Goal: Task Accomplishment & Management: Manage account settings

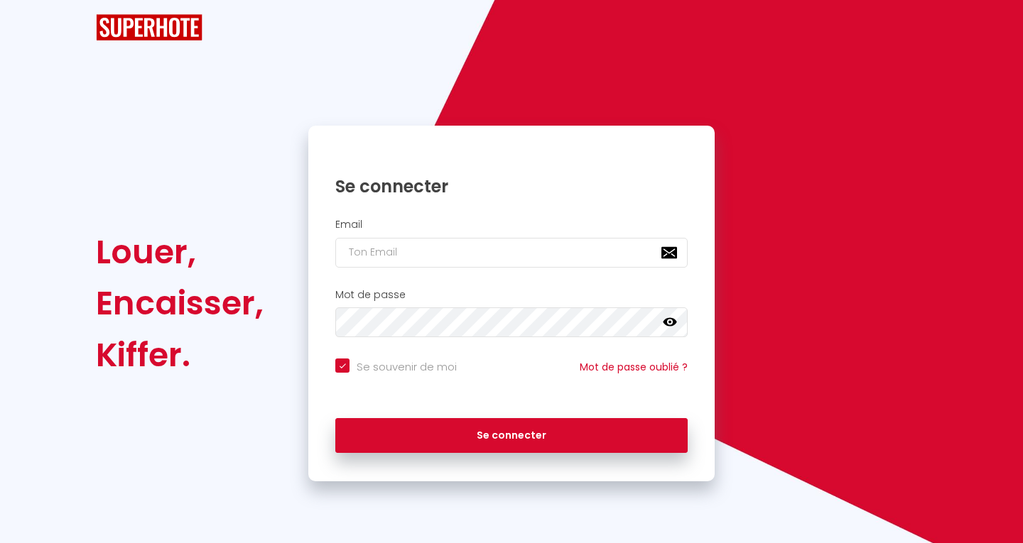
checkbox input "true"
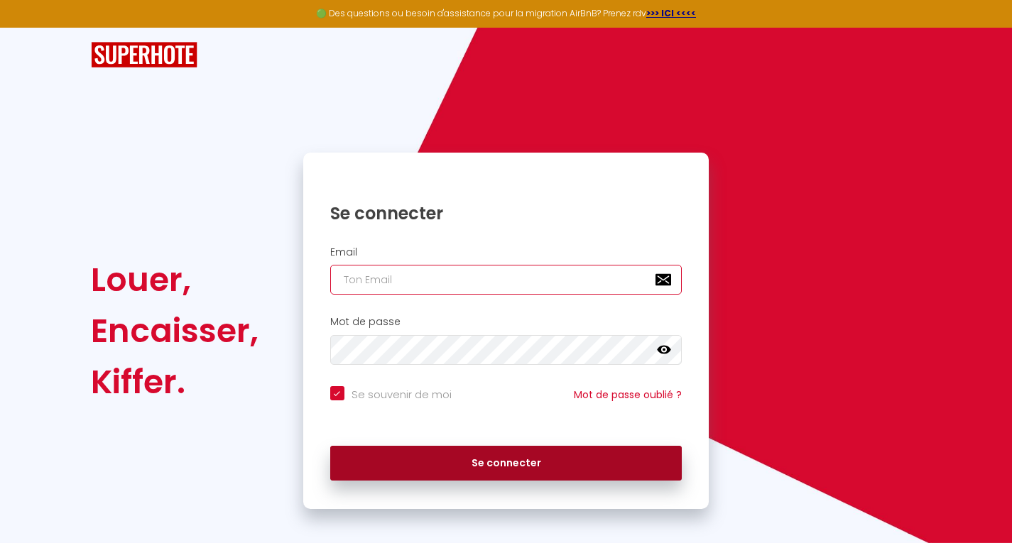
type input "[EMAIL_ADDRESS][DOMAIN_NAME]"
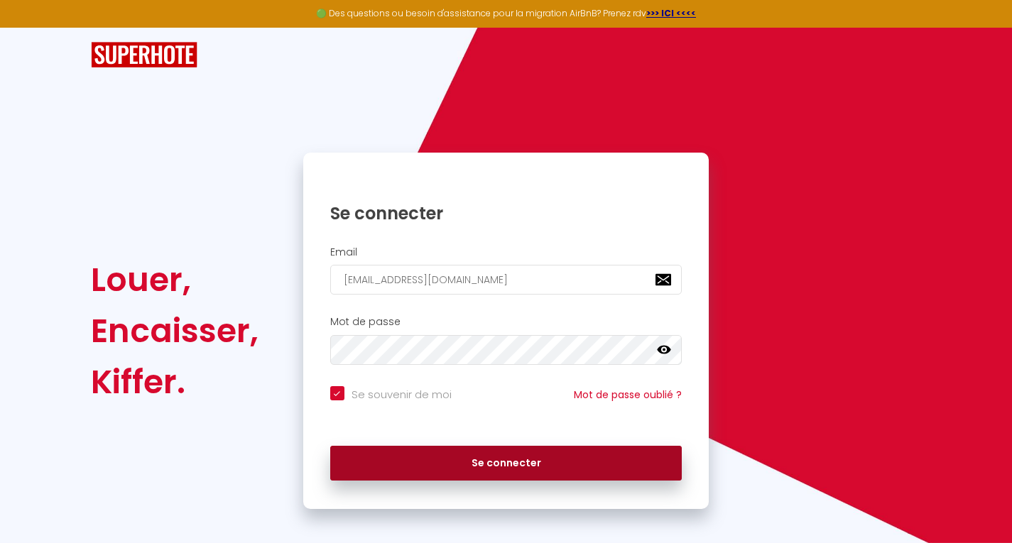
click at [497, 465] on button "Se connecter" at bounding box center [506, 464] width 352 height 36
checkbox input "true"
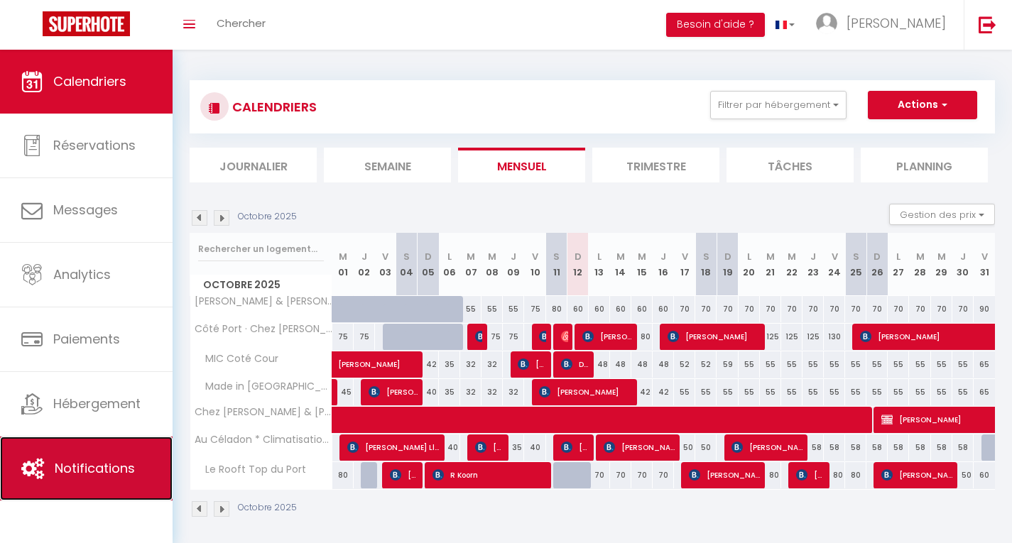
click at [76, 484] on link "Notifications" at bounding box center [86, 469] width 173 height 64
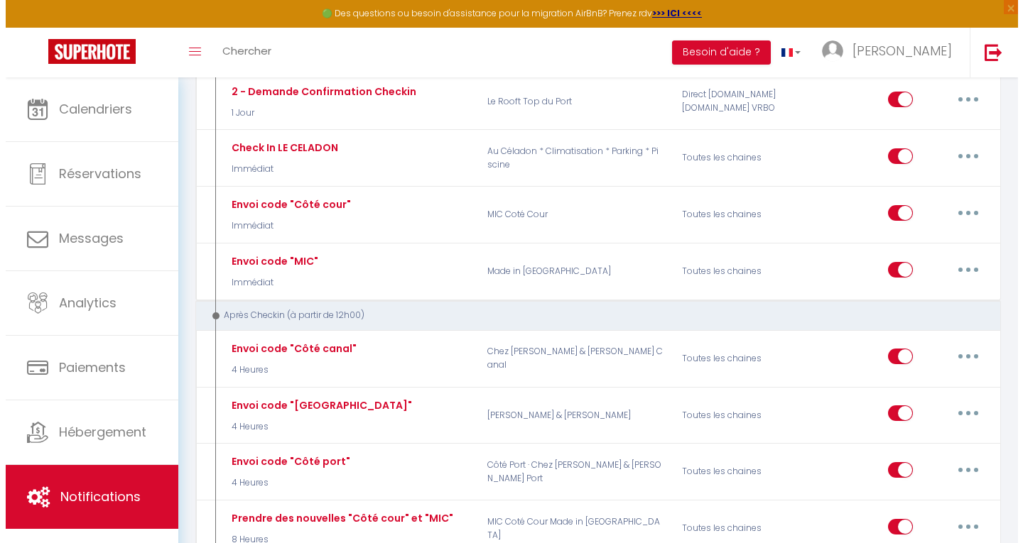
scroll to position [1005, 0]
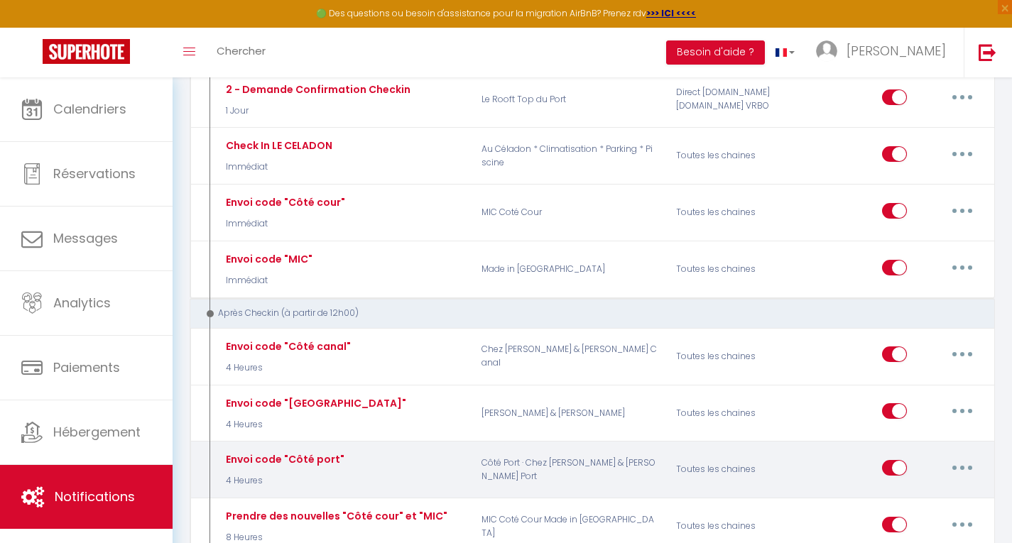
click at [961, 466] on icon "button" at bounding box center [963, 468] width 4 height 4
click at [887, 489] on link "Editer" at bounding box center [925, 500] width 105 height 24
type input "Envoi code "Côté port""
select select "3"
select select "4 Heures"
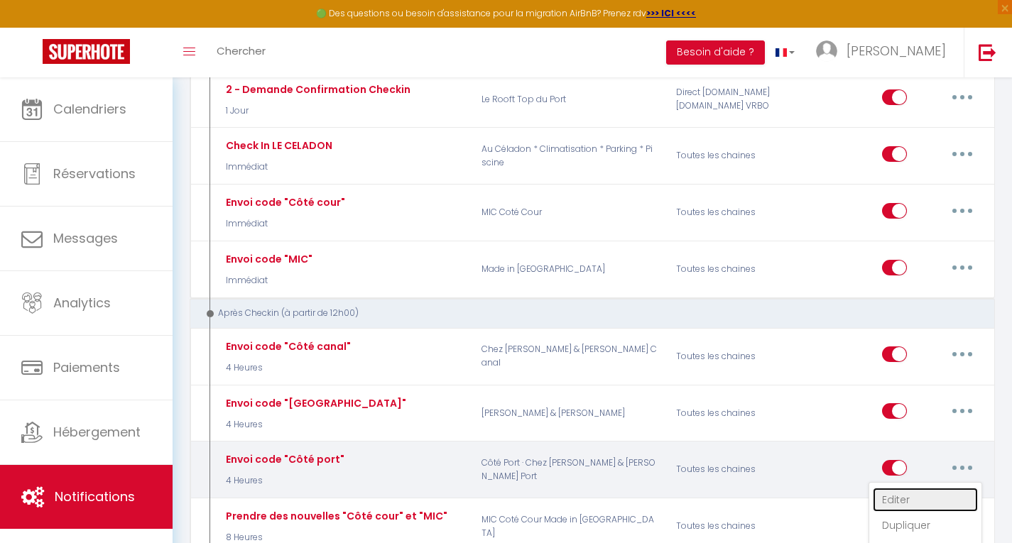
select select
checkbox input "true"
checkbox input "false"
radio input "true"
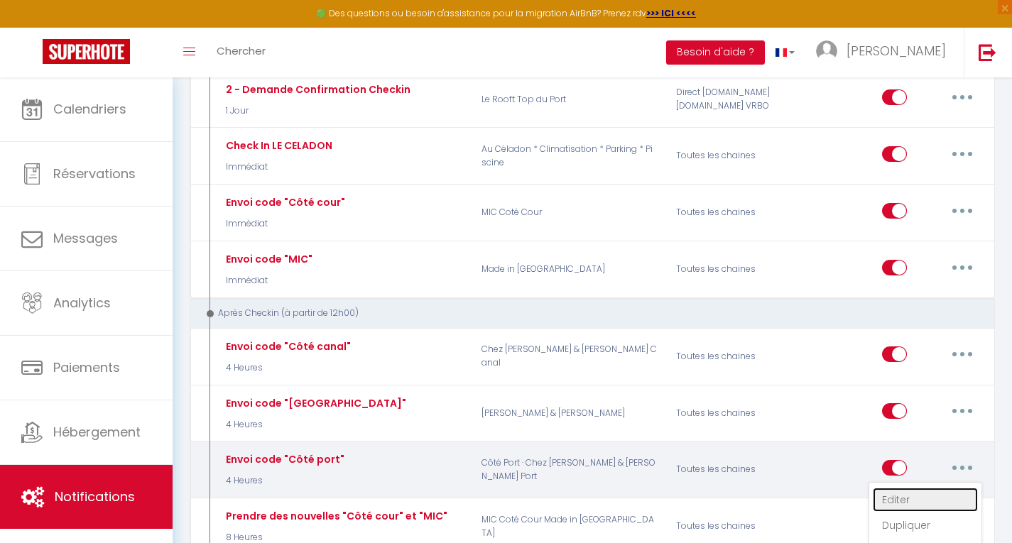
type input "Code d'accès [GEOGRAPHIC_DATA]"
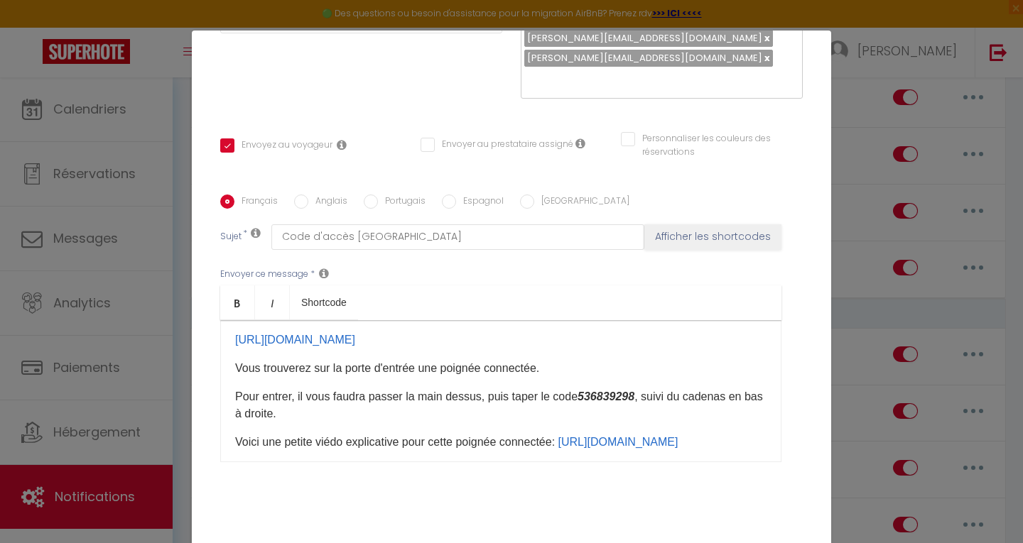
scroll to position [118, 0]
click at [634, 390] on em "536839298" at bounding box center [606, 396] width 57 height 12
drag, startPoint x: 632, startPoint y: 374, endPoint x: 580, endPoint y: 368, distance: 52.9
click at [580, 388] on p "Pour entrer, il vous faudra passer la main dessus, puis taper le code 803140843…" at bounding box center [500, 405] width 531 height 34
copy p "803140843 ​​ ​ ​"
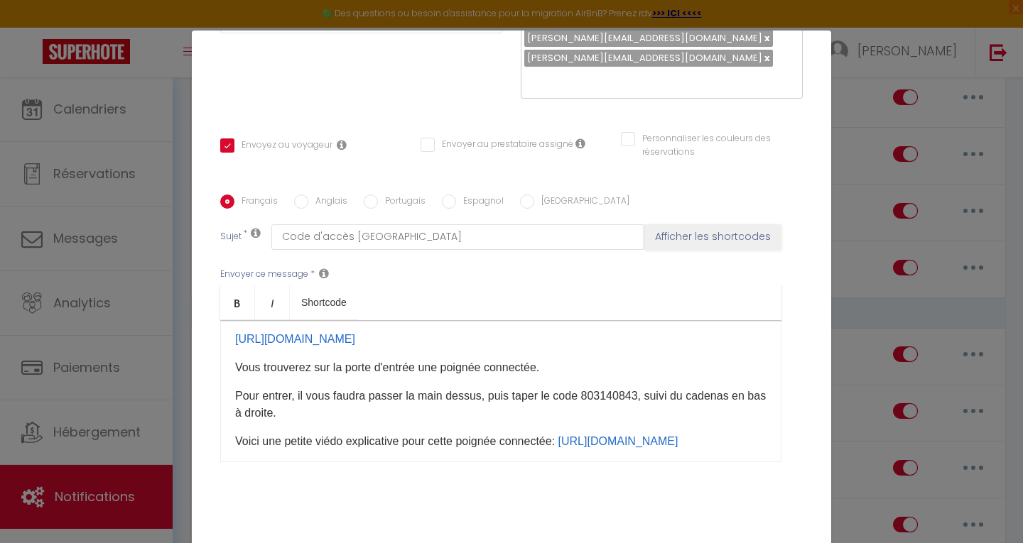
click at [332, 195] on label "Anglais" at bounding box center [327, 203] width 39 height 16
click at [308, 195] on input "Anglais" at bounding box center [301, 202] width 14 height 14
radio input "true"
checkbox input "true"
checkbox input "false"
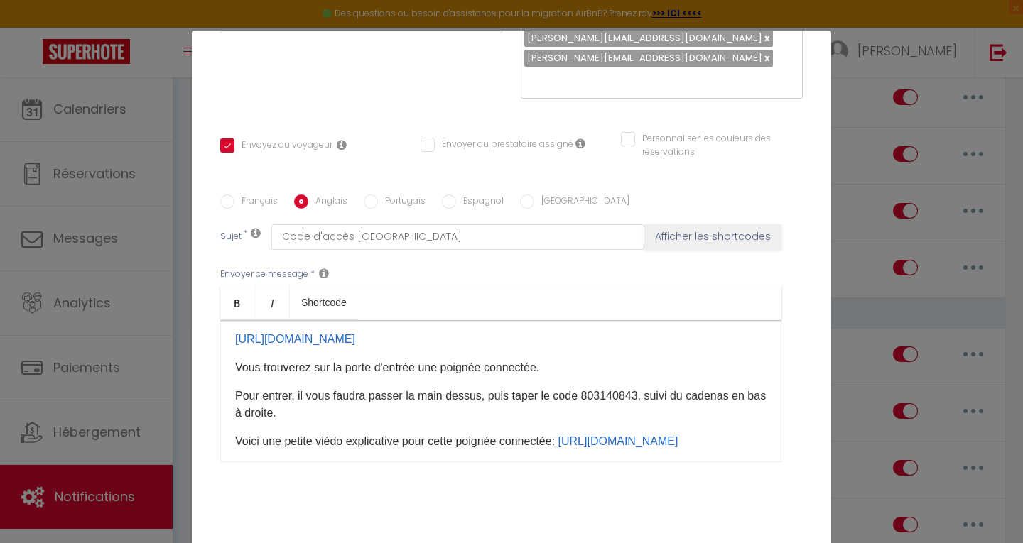
checkbox input "false"
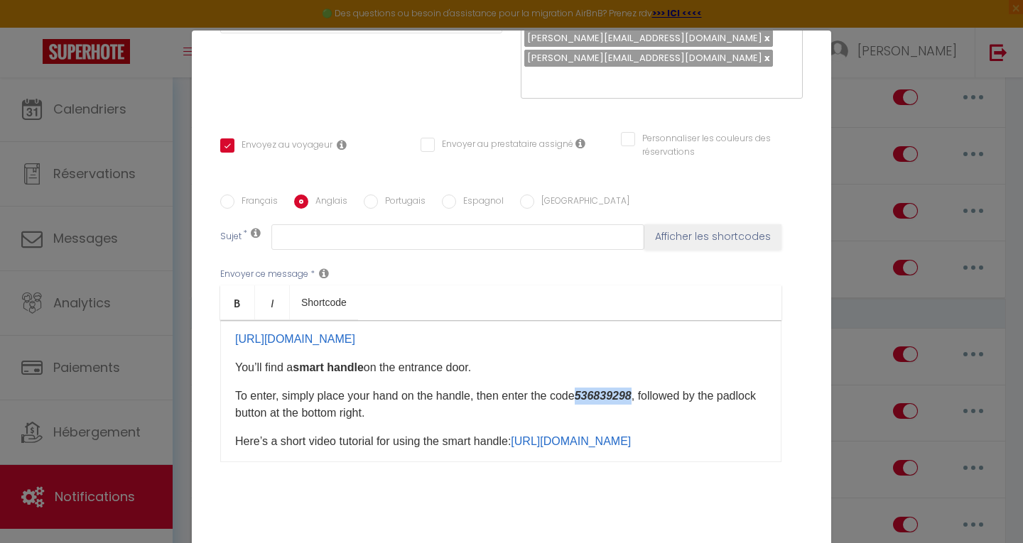
drag, startPoint x: 584, startPoint y: 389, endPoint x: 642, endPoint y: 394, distance: 58.5
click at [642, 394] on p "To enter, simply place your hand on the handle, then enter the code 536839298 ​…" at bounding box center [500, 405] width 531 height 34
click at [443, 195] on input "Espagnol" at bounding box center [449, 202] width 14 height 14
radio input "true"
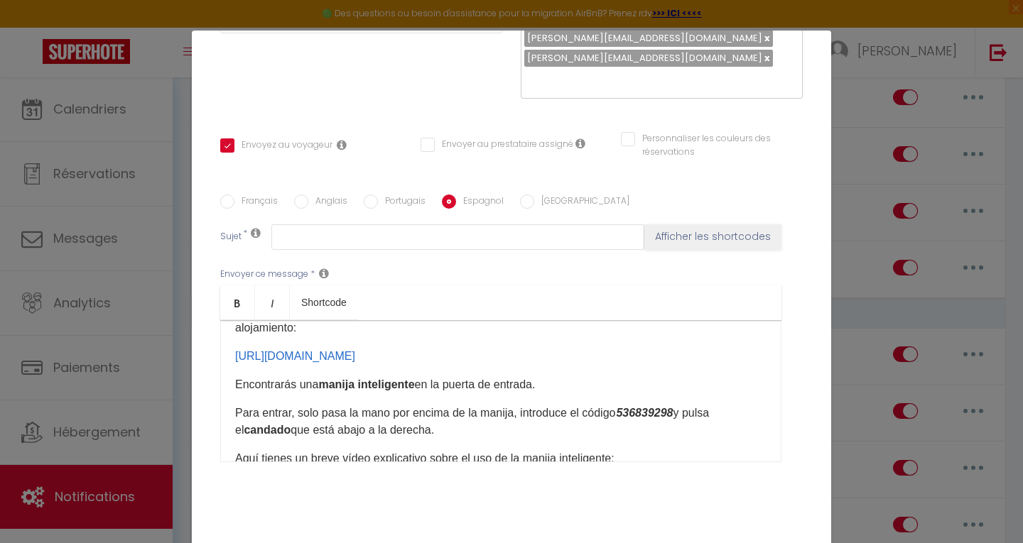
checkbox input "true"
checkbox input "false"
drag, startPoint x: 624, startPoint y: 390, endPoint x: 678, endPoint y: 396, distance: 53.7
click at [673, 407] on em "536839298" at bounding box center [644, 413] width 57 height 12
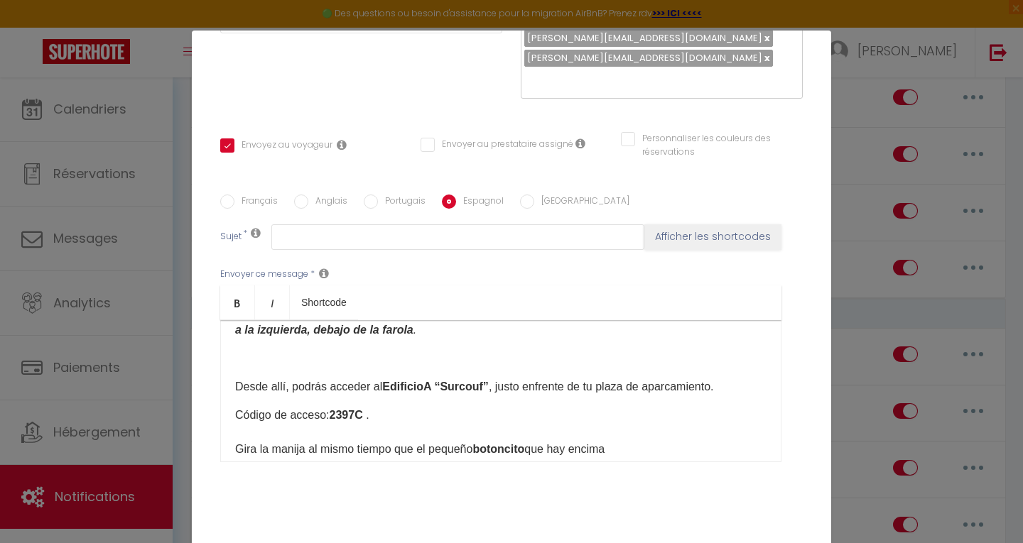
scroll to position [269, 0]
checkbox input "true"
checkbox input "false"
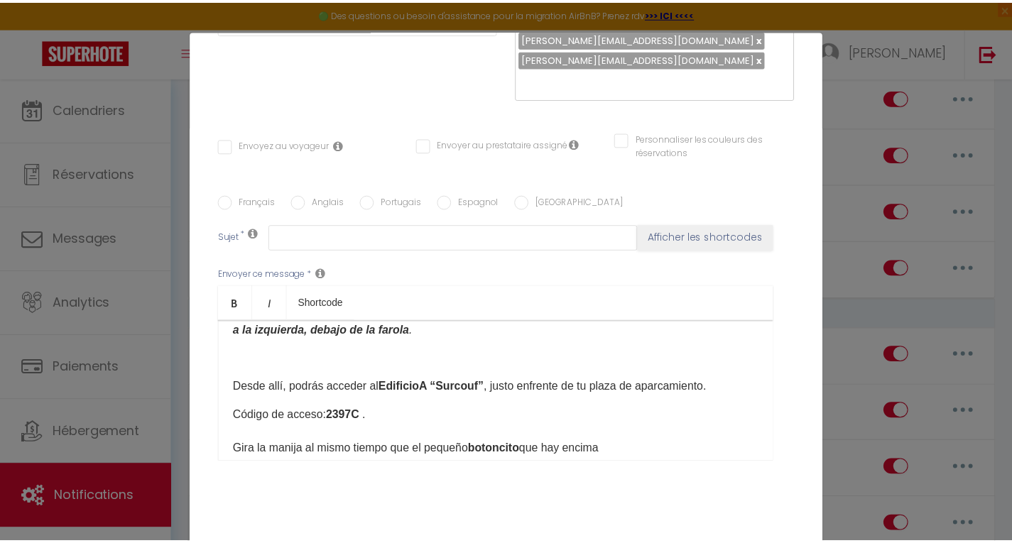
scroll to position [0, 0]
